Goal: Navigation & Orientation: Find specific page/section

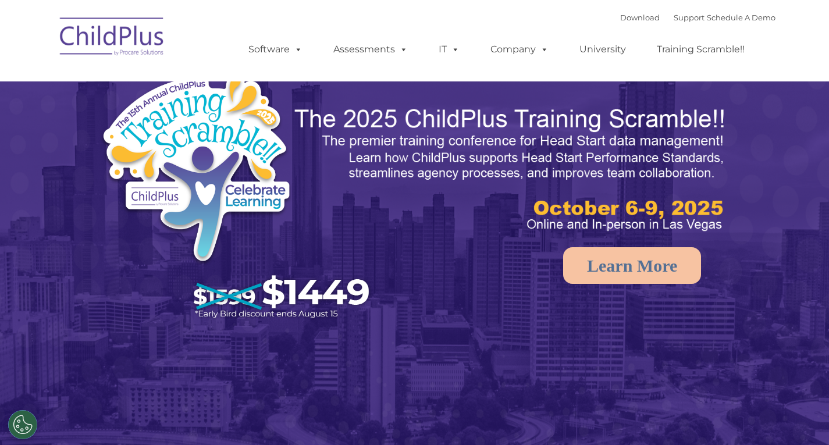
select select "MEDIUM"
click at [818, 227] on rs-arrow at bounding box center [809, 226] width 23 height 23
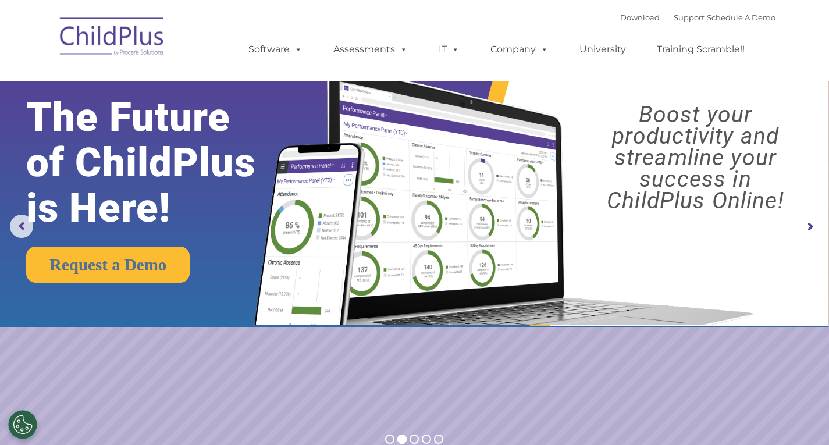
click at [818, 227] on rs-arrow at bounding box center [809, 226] width 23 height 23
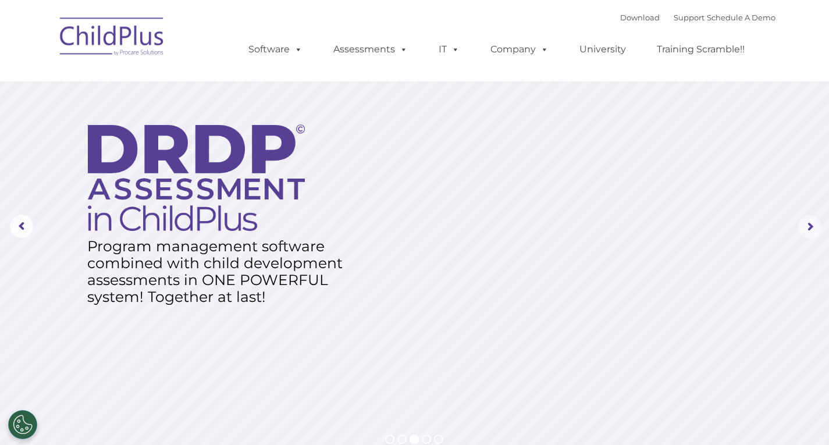
click at [818, 227] on rs-arrow at bounding box center [809, 226] width 23 height 23
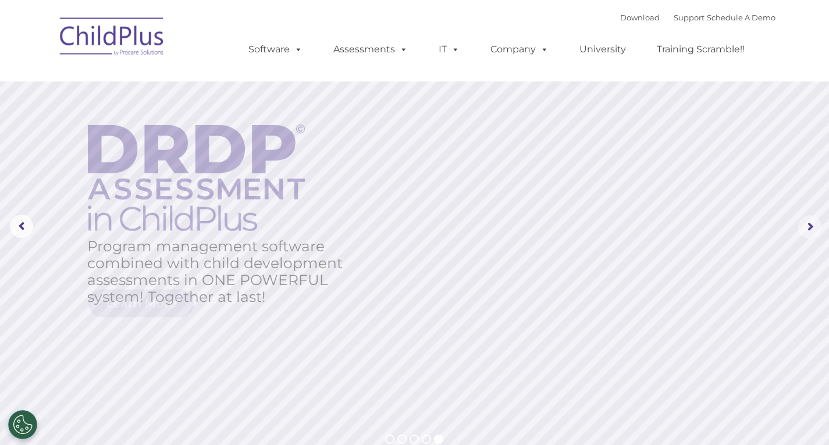
click at [818, 227] on rs-arrow at bounding box center [809, 226] width 23 height 23
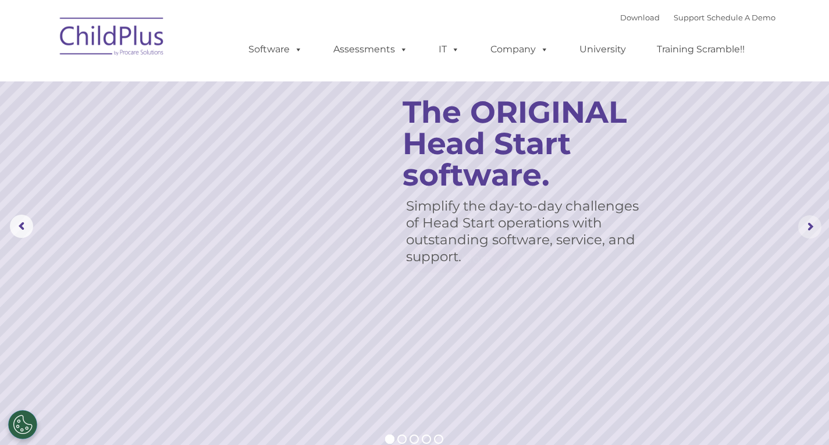
click at [818, 227] on rs-arrow at bounding box center [809, 226] width 23 height 23
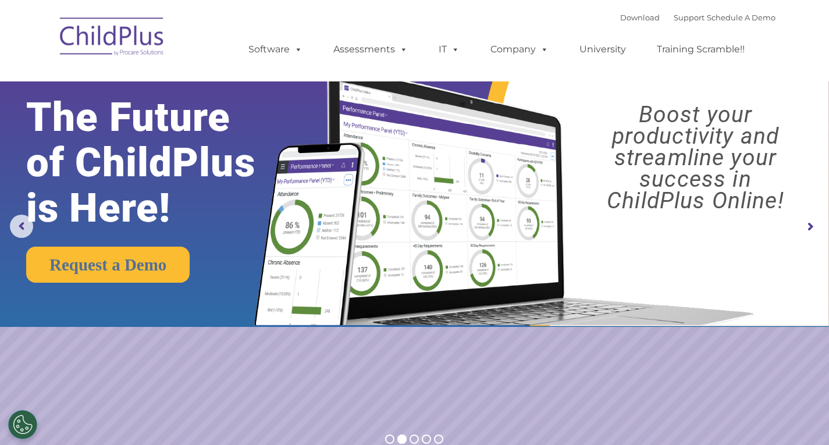
click at [818, 227] on rs-arrow at bounding box center [809, 226] width 23 height 23
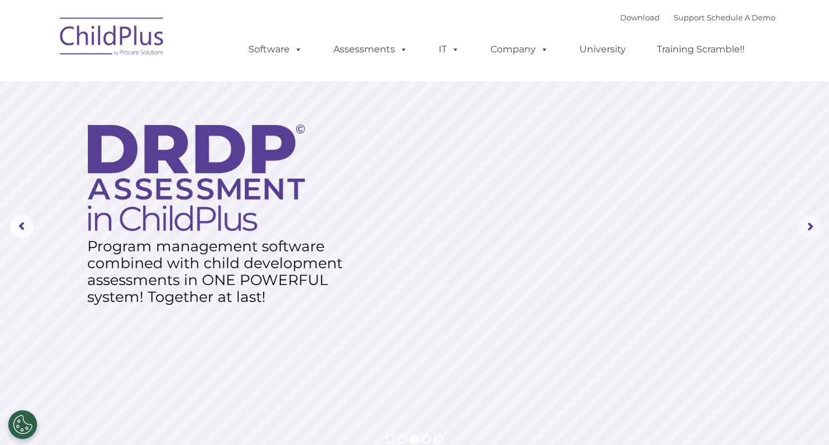
click at [818, 227] on rs-arrow at bounding box center [809, 226] width 23 height 23
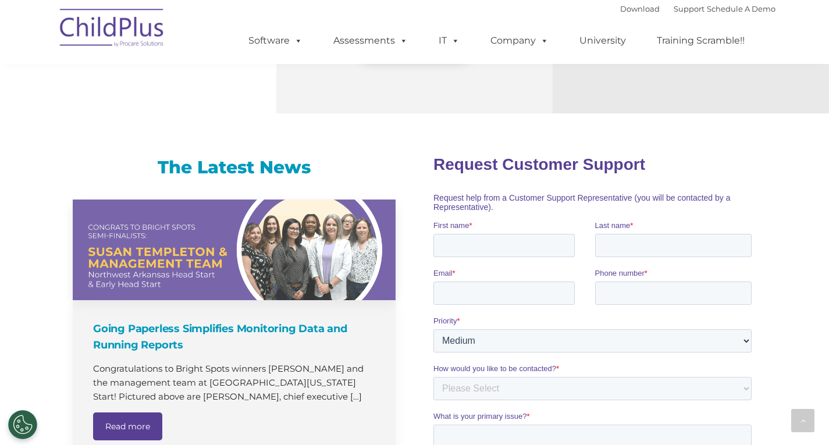
scroll to position [658, 0]
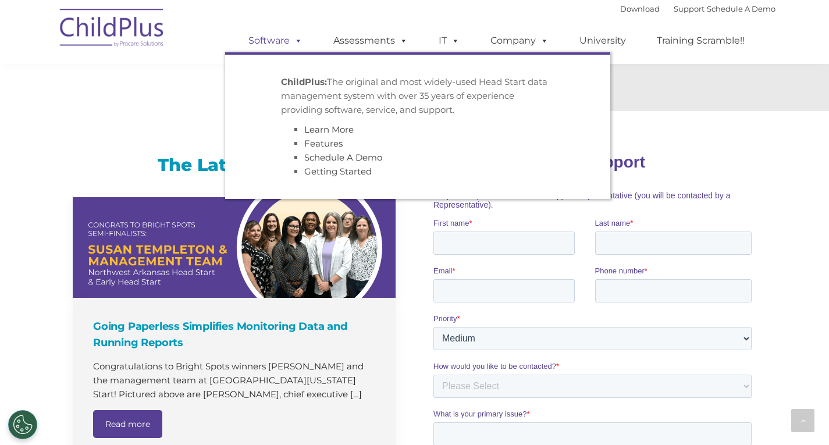
click at [284, 40] on link "Software" at bounding box center [275, 40] width 77 height 23
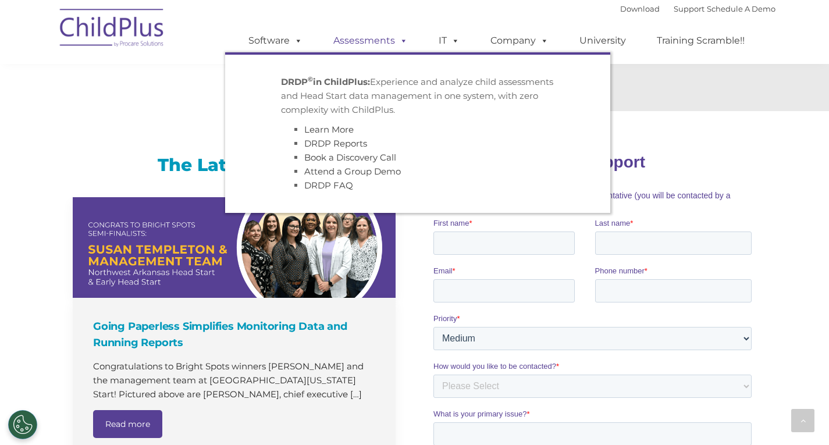
click at [388, 31] on link "Assessments" at bounding box center [371, 40] width 98 height 23
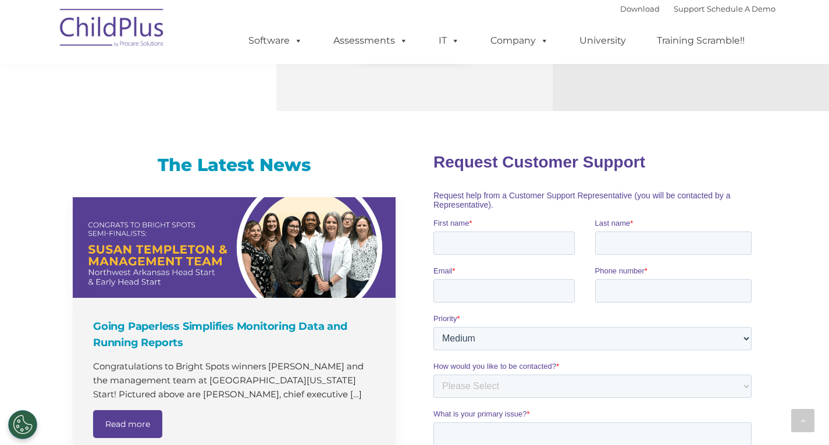
click at [505, 28] on ul "Software ChildPlus: The original and most widely-used Head Start data managemen…" at bounding box center [500, 40] width 550 height 47
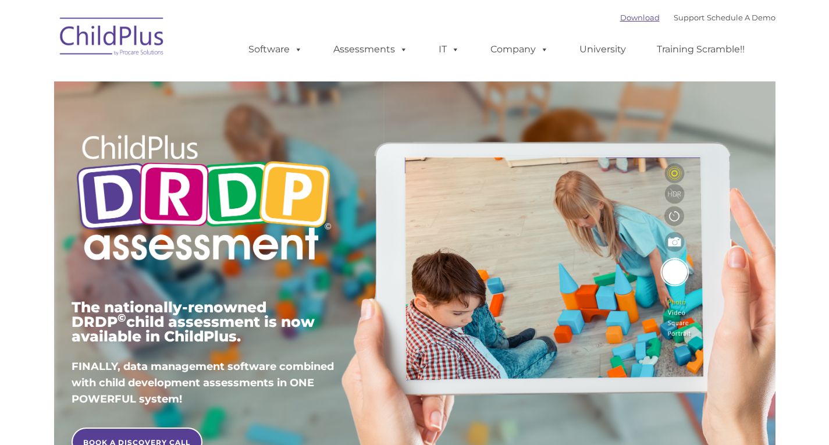
click at [638, 16] on link "Download" at bounding box center [640, 17] width 40 height 9
type input ""
